Goal: Check status: Check status

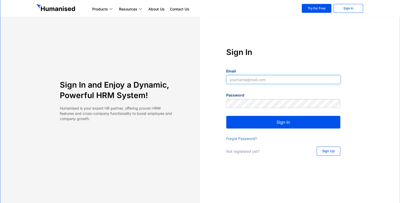
type input "[EMAIL_ADDRESS][DOMAIN_NAME]"
click at [269, 123] on button "Sign In" at bounding box center [283, 122] width 114 height 13
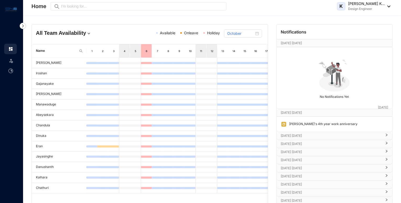
click at [296, 138] on p "[DATE] [DATE]" at bounding box center [331, 135] width 101 height 5
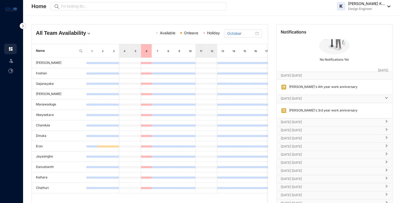
scroll to position [52, 0]
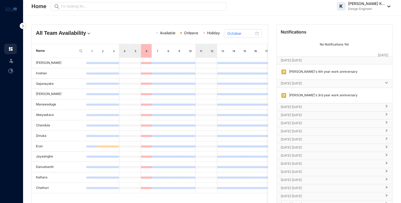
click at [295, 106] on p "Oct 11th Saturday" at bounding box center [331, 107] width 101 height 5
click at [294, 131] on p "Oct 14th Tuesday" at bounding box center [331, 130] width 101 height 5
click at [289, 165] on div "Oct 22nd Wednesday" at bounding box center [335, 163] width 116 height 8
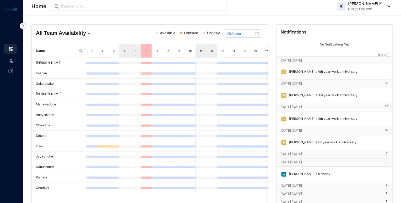
click at [296, 154] on p "Oct 21st Tuesday" at bounding box center [331, 154] width 101 height 5
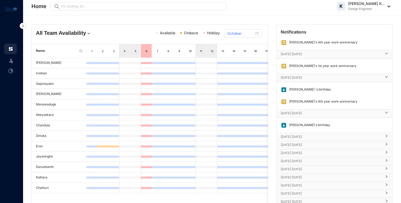
scroll to position [131, 0]
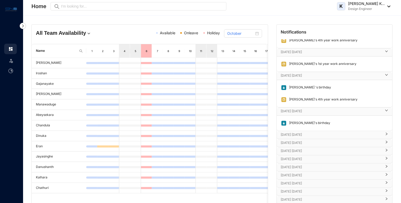
click at [299, 135] on p "Oct 23rd Thursday" at bounding box center [331, 134] width 101 height 5
click at [307, 144] on p "Kasun's 2nd year work anniversary" at bounding box center [321, 147] width 69 height 6
click at [306, 146] on p "Kasun's 2nd year work anniversary" at bounding box center [321, 147] width 69 height 6
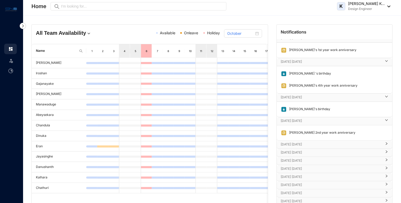
scroll to position [157, 0]
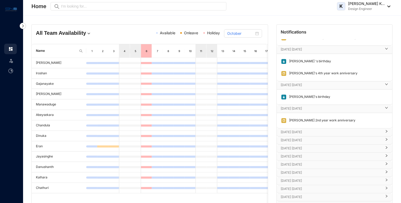
click at [309, 131] on p "Oct 25th Saturday" at bounding box center [331, 132] width 101 height 5
click at [303, 154] on p "Oct 27th Monday" at bounding box center [331, 155] width 101 height 5
click at [300, 177] on p "Oct 30th Thursday" at bounding box center [331, 179] width 101 height 5
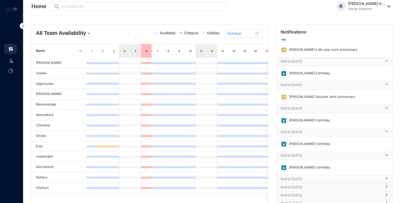
scroll to position [236, 0]
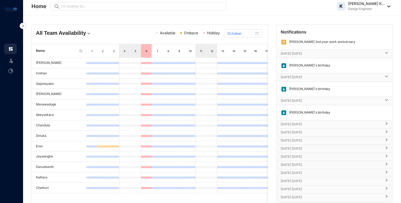
click at [291, 122] on p "Oct 31st Friday" at bounding box center [331, 124] width 101 height 5
click at [290, 148] on p "Nov 4th Tuesday" at bounding box center [331, 147] width 101 height 5
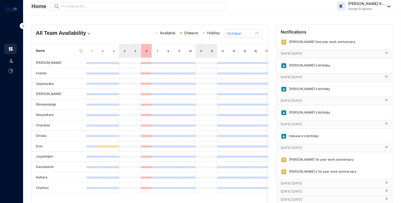
click at [292, 183] on p "Nov 5th Wednesday" at bounding box center [331, 183] width 101 height 5
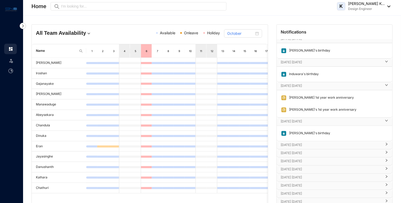
scroll to position [315, 0]
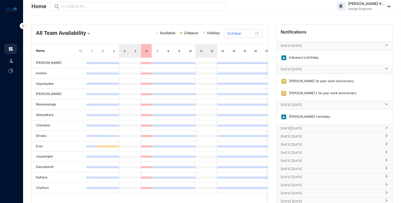
click at [290, 126] on p "Nov 6th Thursday" at bounding box center [331, 128] width 101 height 5
click at [290, 154] on div "Nov 10th Monday" at bounding box center [335, 153] width 116 height 8
click at [292, 174] on p "Nov 14th Friday" at bounding box center [331, 175] width 101 height 5
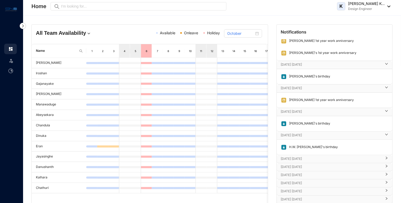
scroll to position [363, 0]
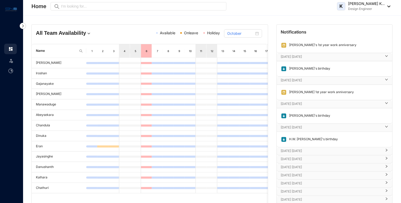
click at [295, 149] on p "Nov 18th Tuesday" at bounding box center [331, 151] width 101 height 5
click at [290, 173] on p "Nov 23rd Sunday" at bounding box center [331, 174] width 101 height 5
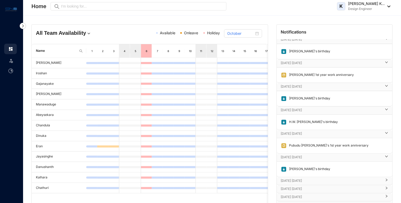
scroll to position [394, 0]
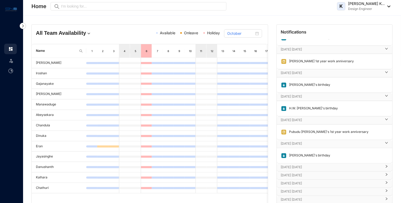
click at [295, 166] on p "Nov 27th Thursday" at bounding box center [331, 167] width 101 height 5
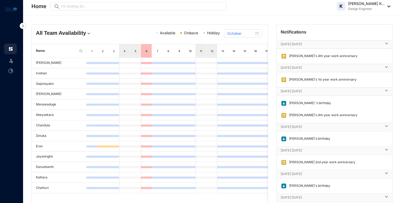
scroll to position [121, 0]
